Goal: Transaction & Acquisition: Purchase product/service

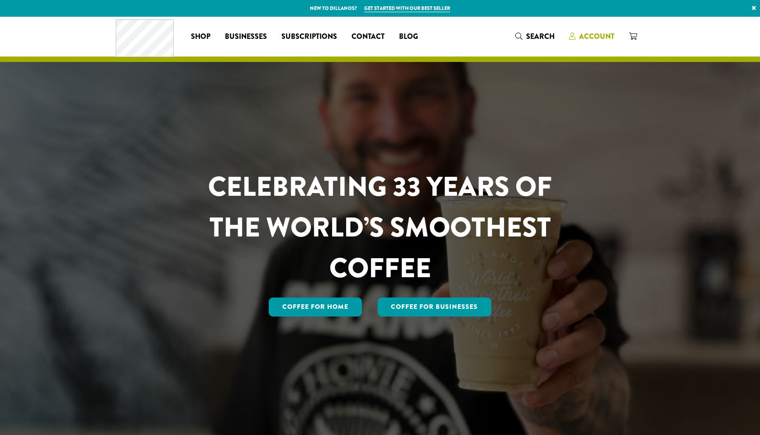
click at [600, 33] on span "Account" at bounding box center [596, 36] width 35 height 10
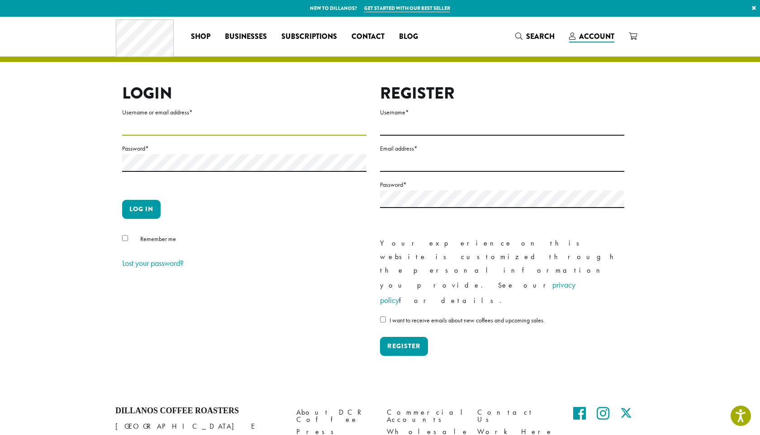
type input "**********"
click at [162, 212] on p "Log in" at bounding box center [244, 213] width 244 height 26
click at [148, 209] on button "Log in" at bounding box center [141, 209] width 38 height 19
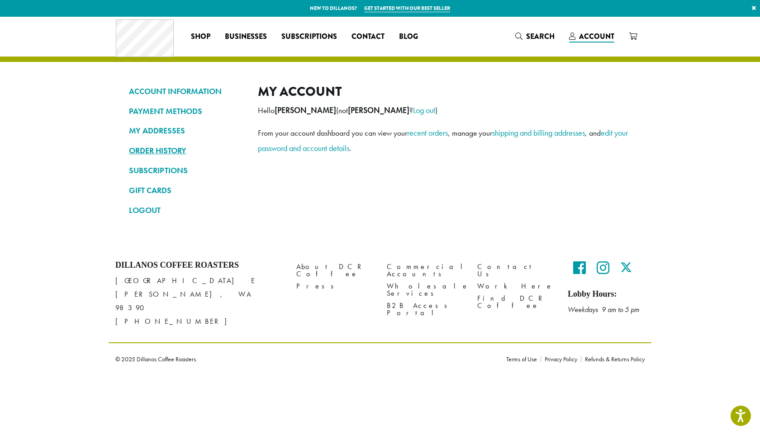
click at [165, 148] on link "ORDER HISTORY" at bounding box center [186, 150] width 115 height 15
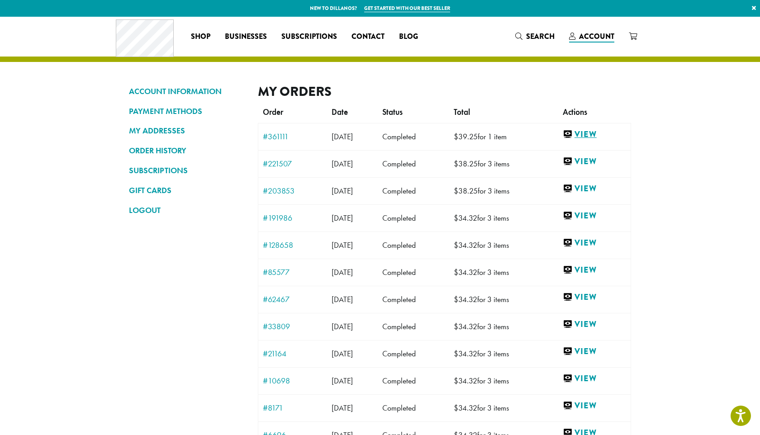
click at [597, 133] on link "View" at bounding box center [593, 134] width 63 height 11
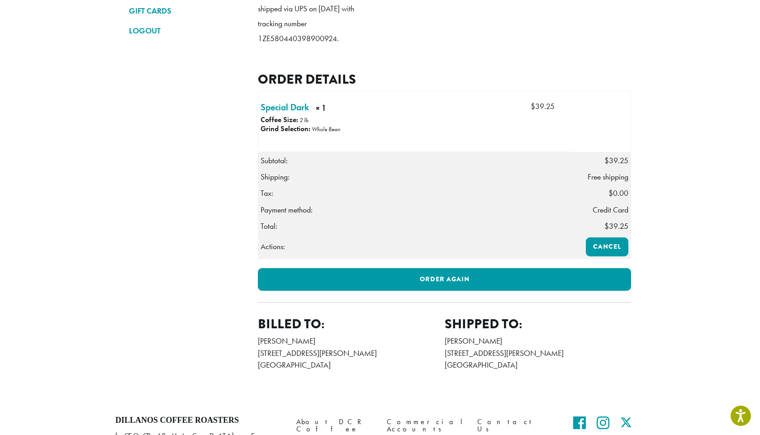
scroll to position [179, 0]
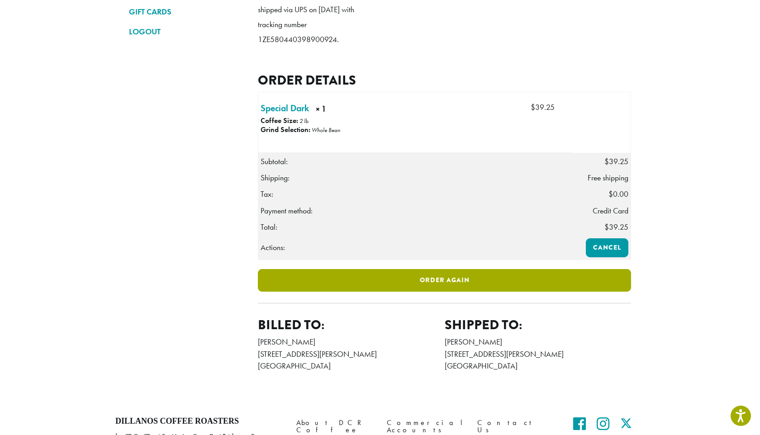
click at [454, 292] on link "Order again" at bounding box center [444, 280] width 373 height 23
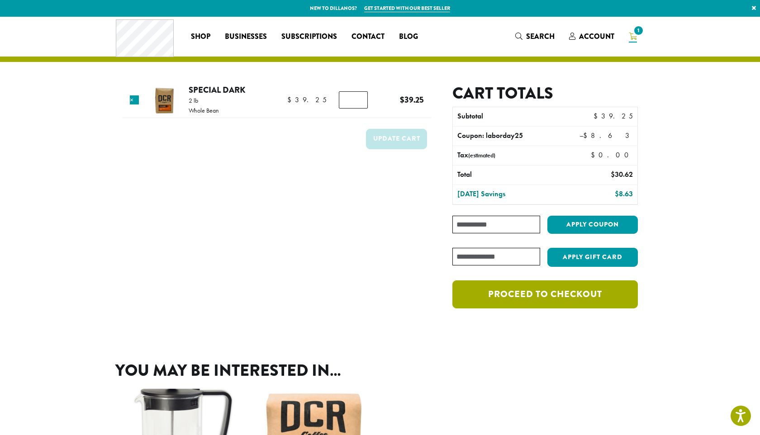
click at [554, 300] on link "Proceed to checkout" at bounding box center [544, 294] width 185 height 28
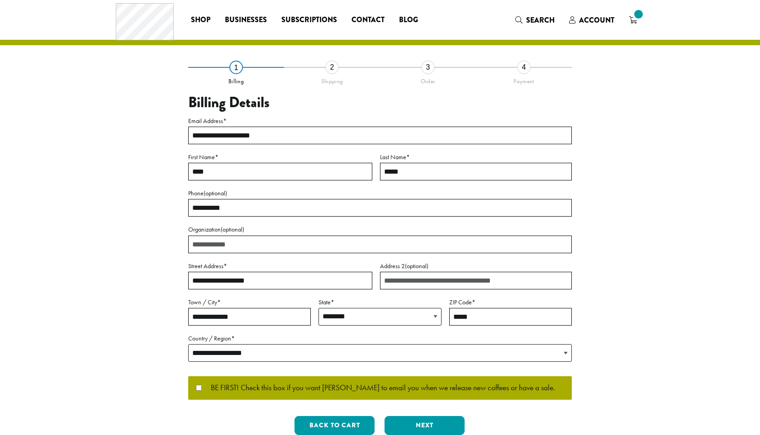
select select "**"
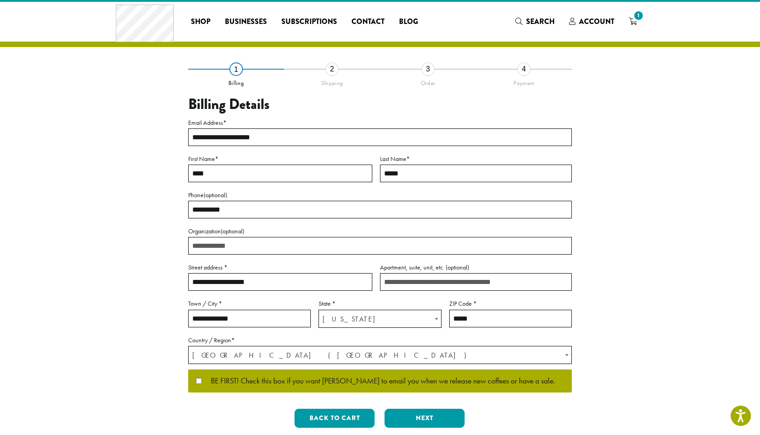
scroll to position [20, 0]
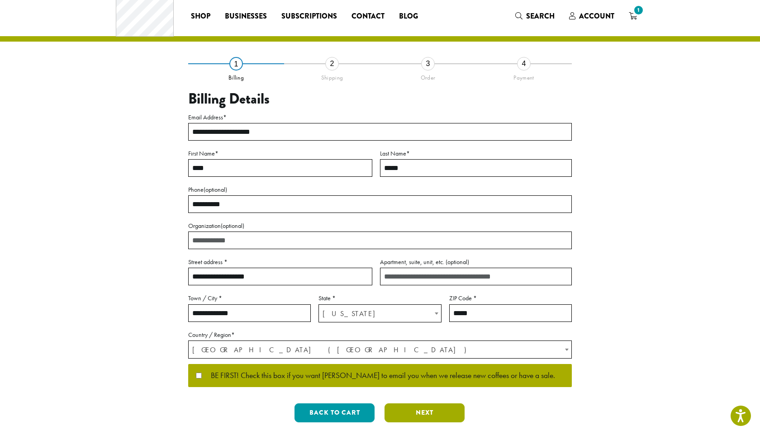
click at [435, 414] on button "Next" at bounding box center [424, 412] width 80 height 19
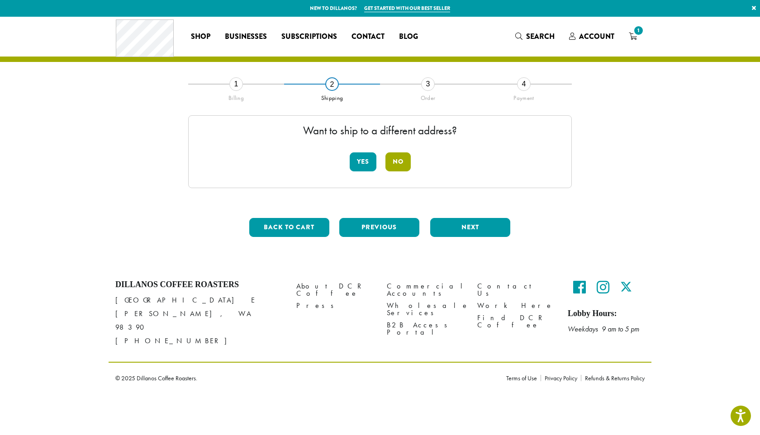
click at [399, 159] on button "No" at bounding box center [397, 161] width 25 height 19
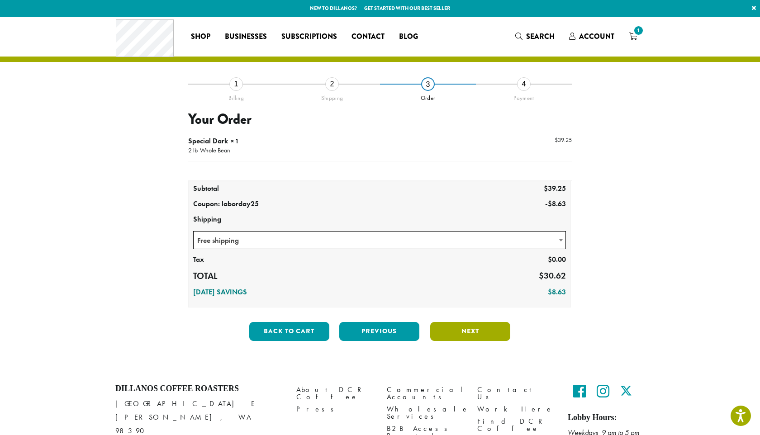
click at [490, 334] on button "Next" at bounding box center [470, 331] width 80 height 19
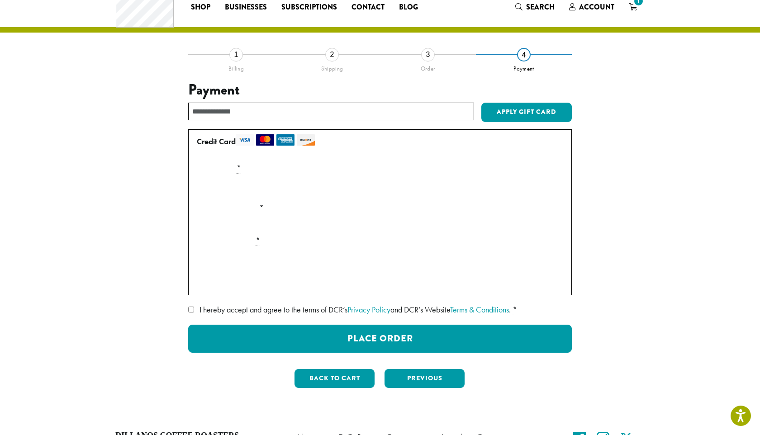
scroll to position [31, 0]
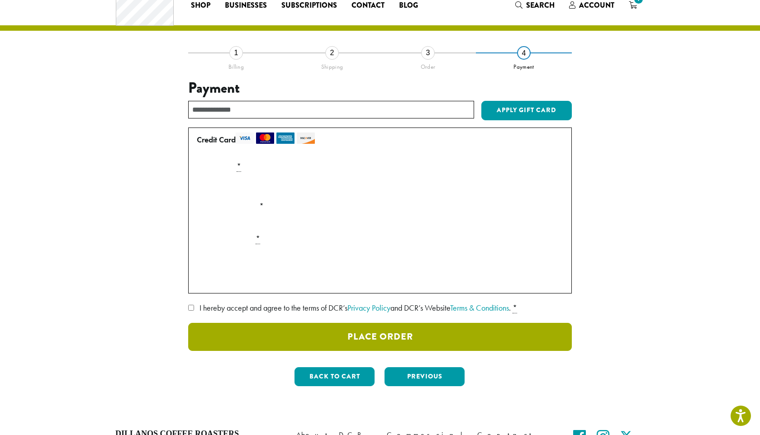
click at [268, 341] on button "Place Order" at bounding box center [379, 337] width 383 height 28
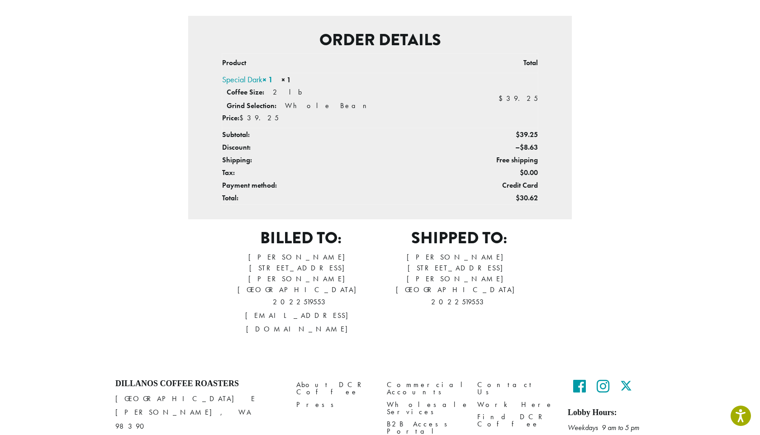
scroll to position [235, 0]
